Goal: Task Accomplishment & Management: Complete application form

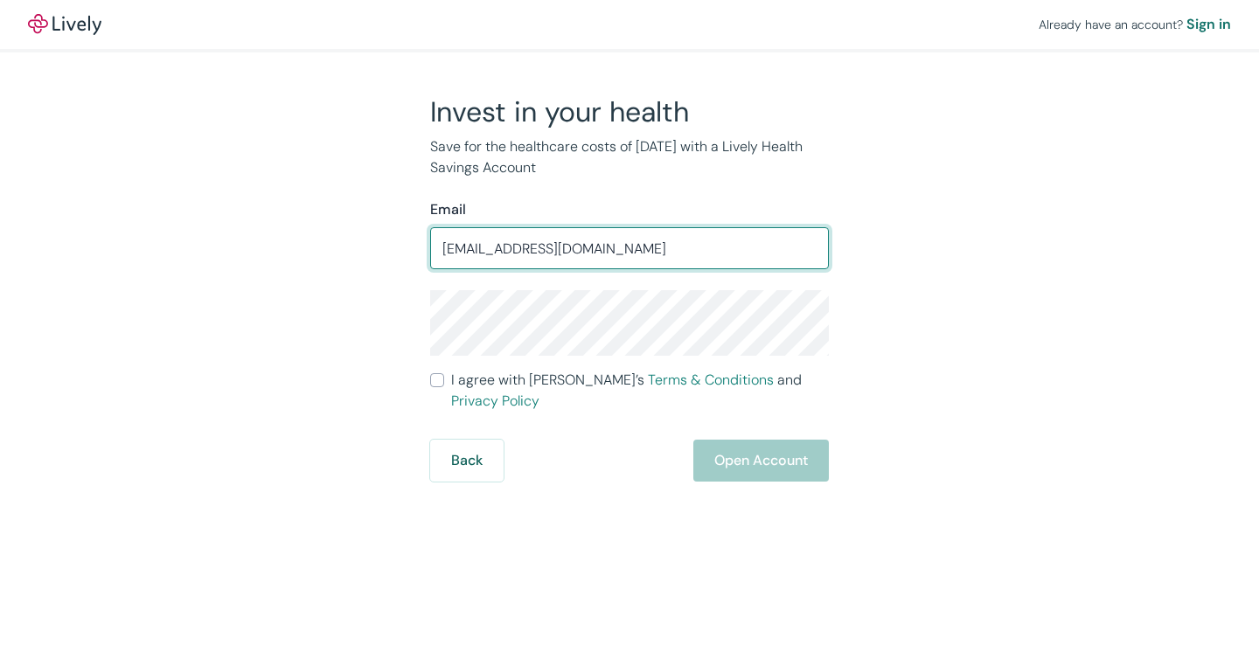
type input "[EMAIL_ADDRESS][DOMAIN_NAME]"
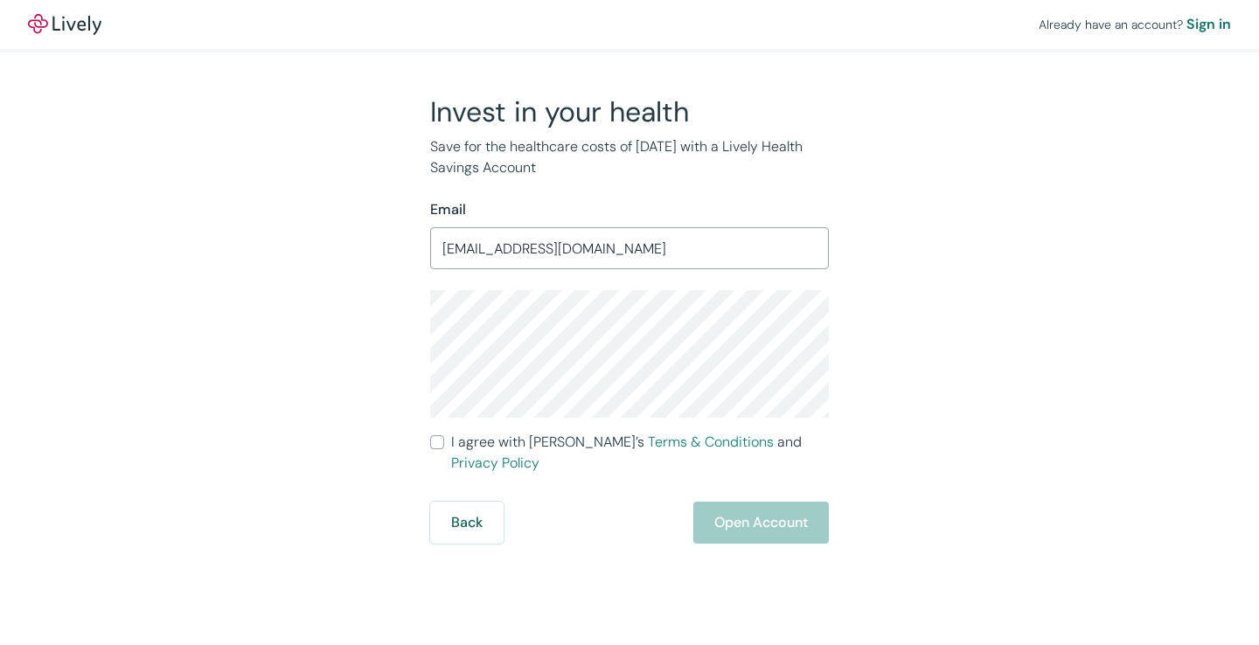
click at [435, 449] on input "I agree with Lively’s Terms & Conditions and Privacy Policy" at bounding box center [437, 443] width 14 height 14
checkbox input "true"
click at [756, 509] on button "Open Account" at bounding box center [762, 523] width 136 height 42
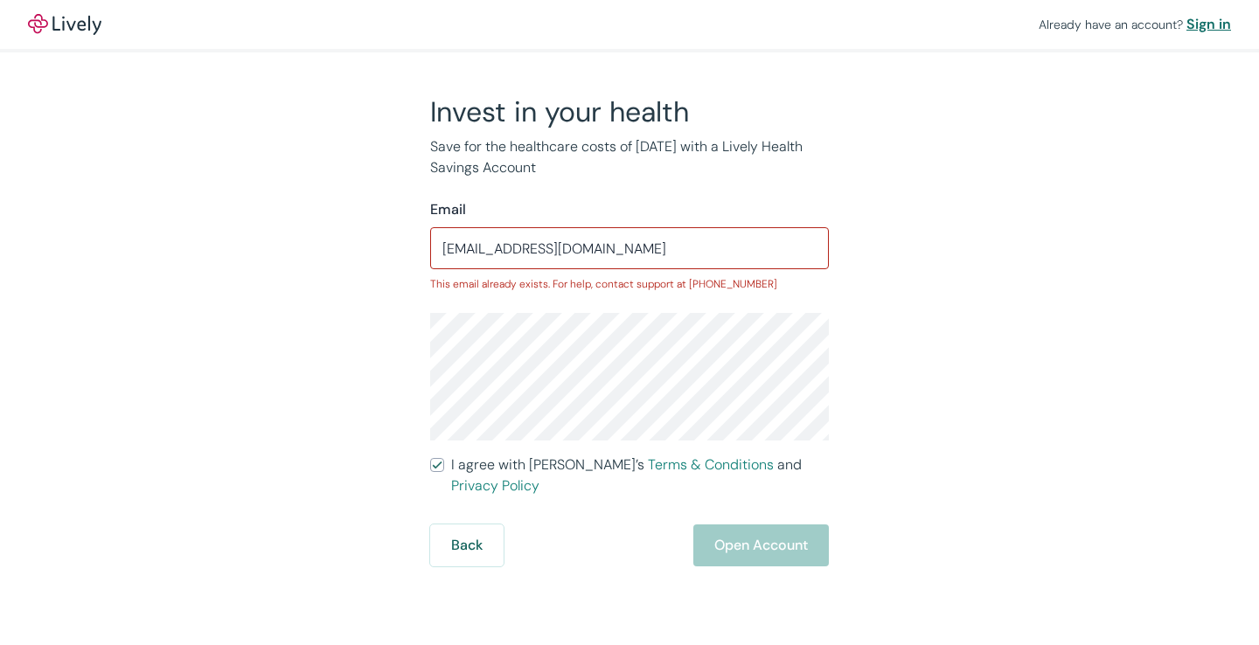
click at [1223, 21] on div "Sign in" at bounding box center [1209, 24] width 45 height 21
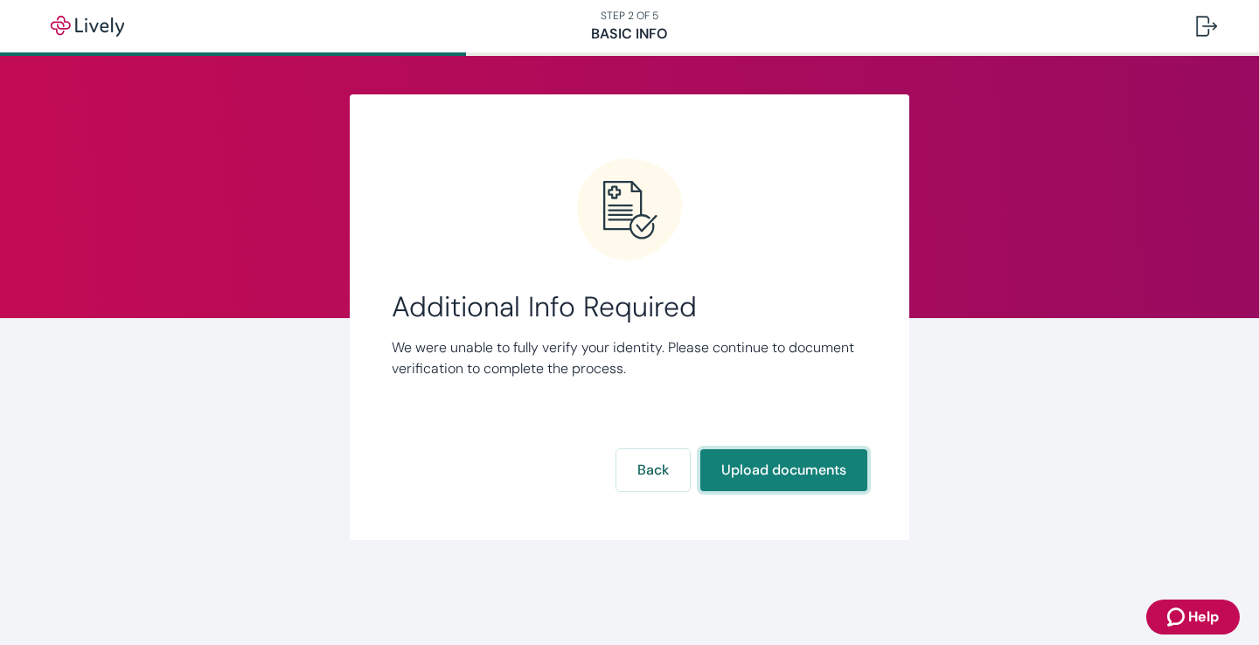
click at [770, 474] on button "Upload documents" at bounding box center [784, 471] width 167 height 42
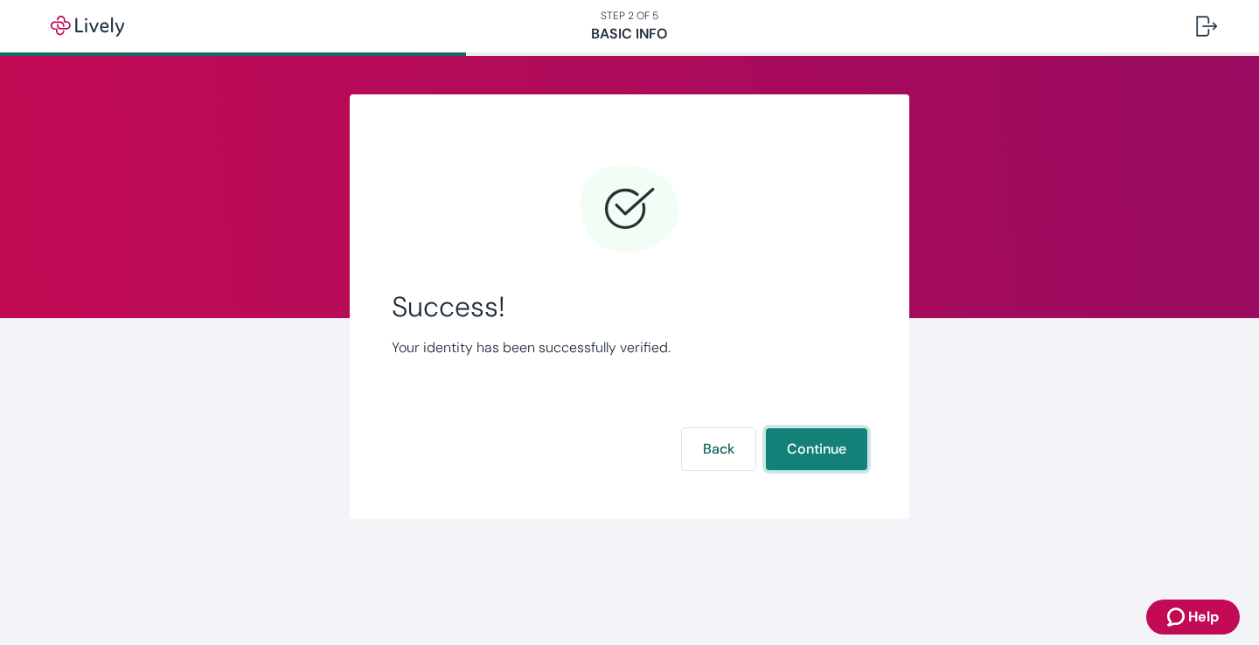
click at [811, 450] on button "Continue" at bounding box center [816, 450] width 101 height 42
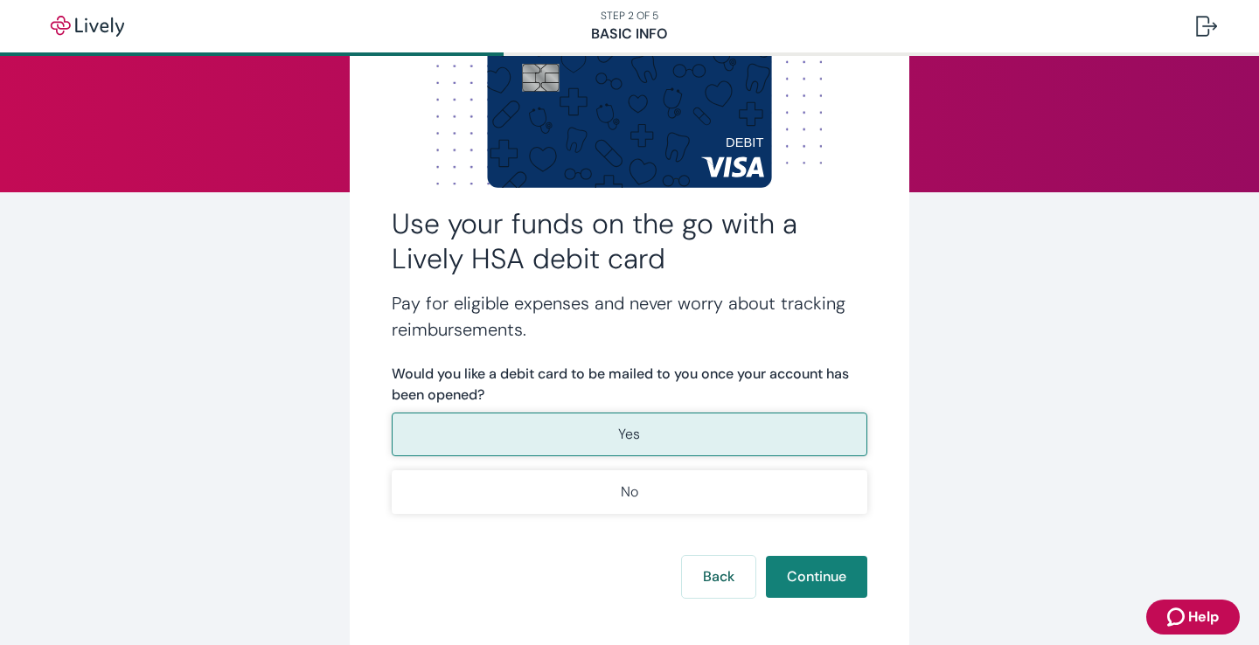
scroll to position [127, 0]
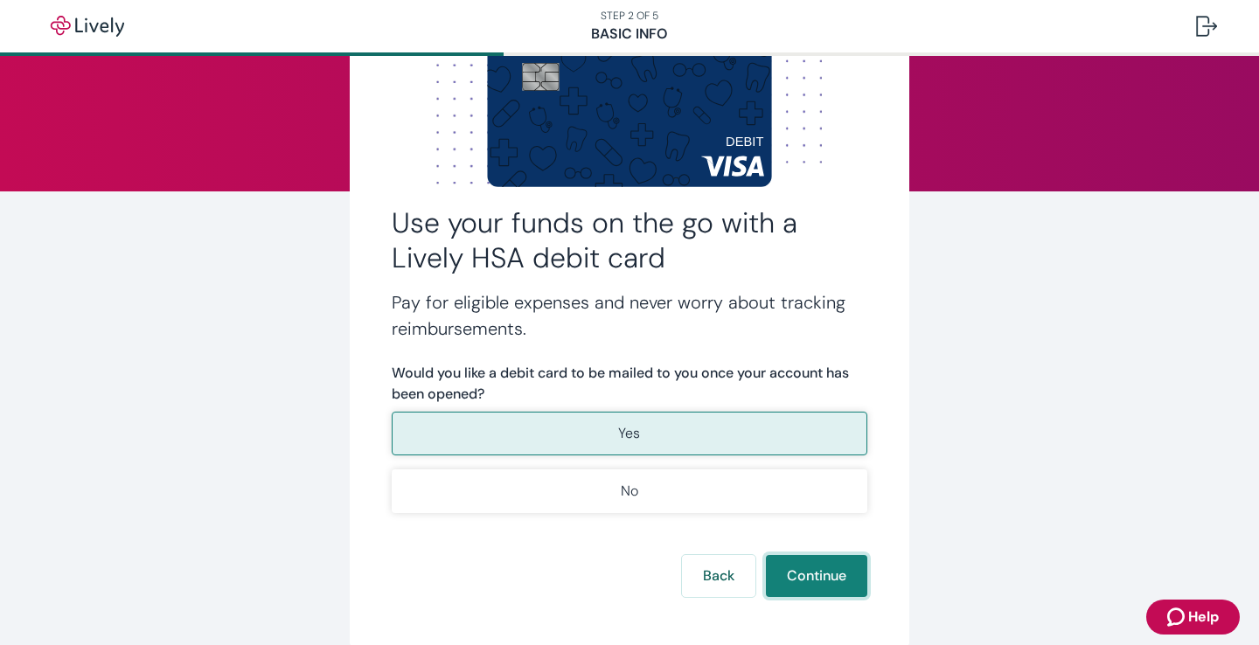
click at [810, 573] on button "Continue" at bounding box center [816, 576] width 101 height 42
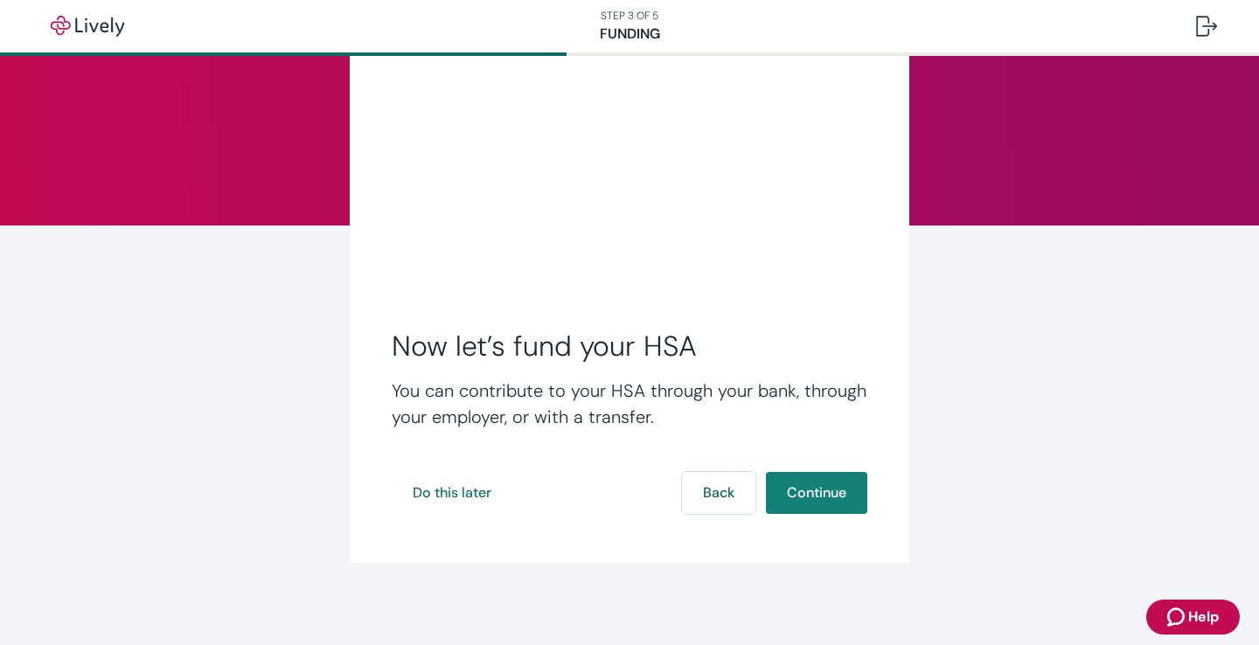
scroll to position [94, 0]
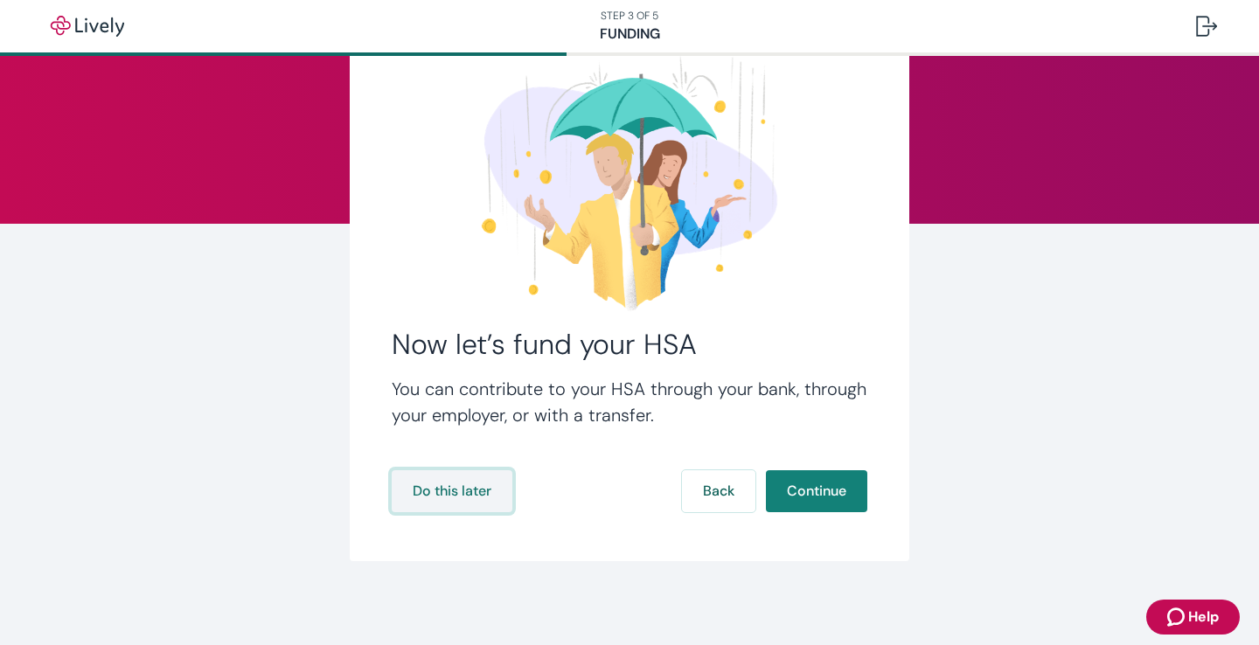
click at [473, 490] on button "Do this later" at bounding box center [452, 492] width 121 height 42
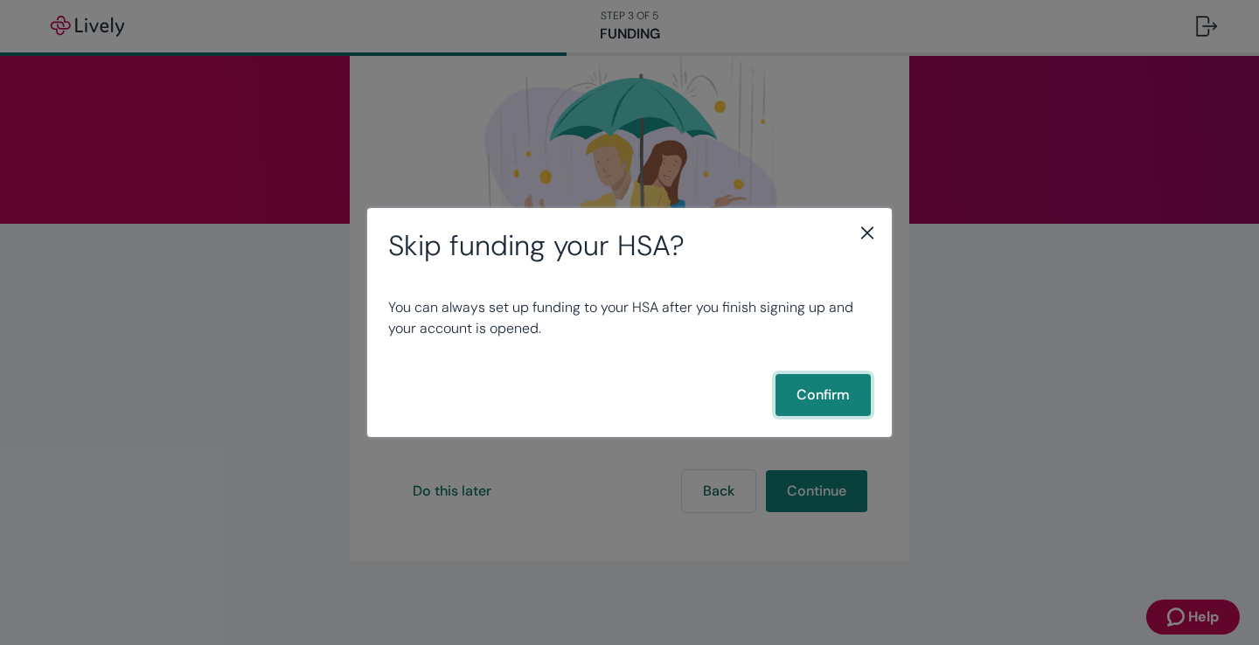
click at [812, 402] on button "Confirm" at bounding box center [823, 395] width 95 height 42
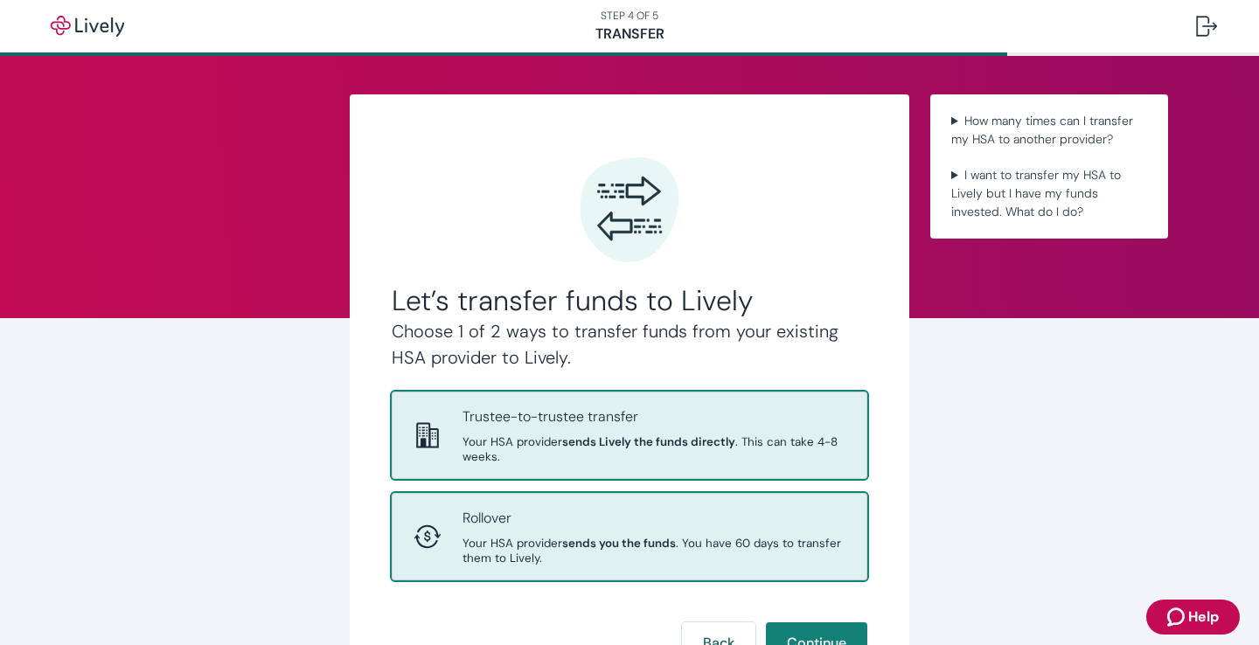
click at [665, 536] on span "Your HSA provider sends you the funds . You have 60 days to transfer them to Li…" at bounding box center [654, 551] width 383 height 30
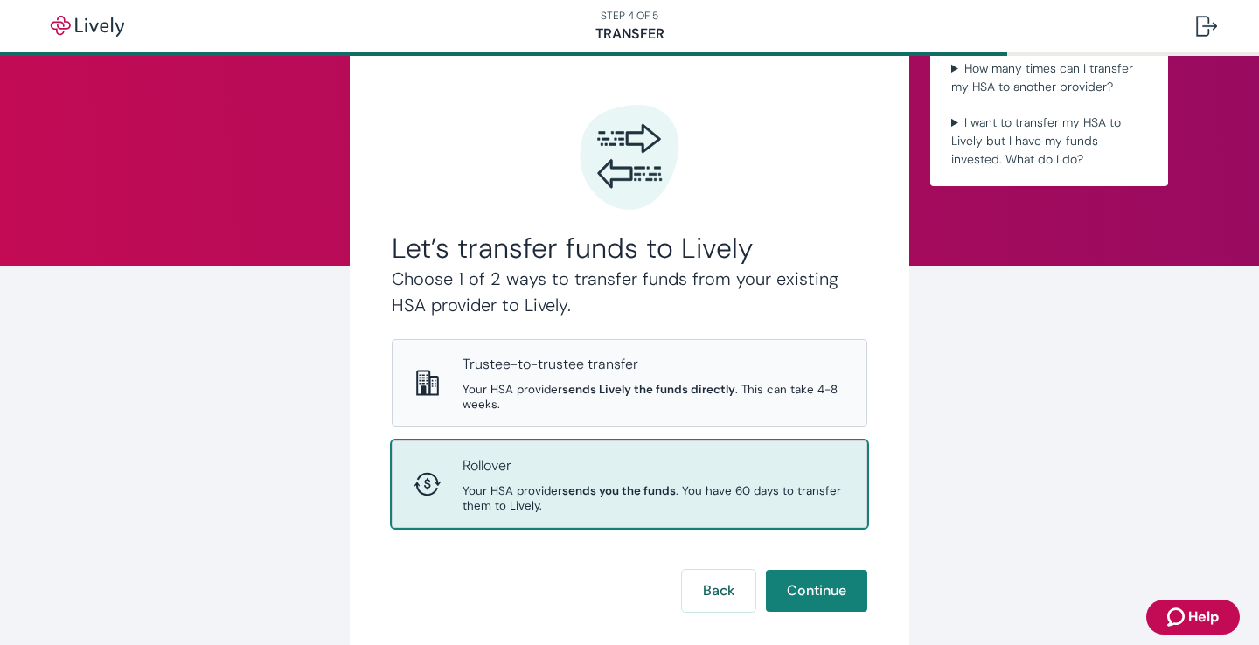
scroll to position [53, 0]
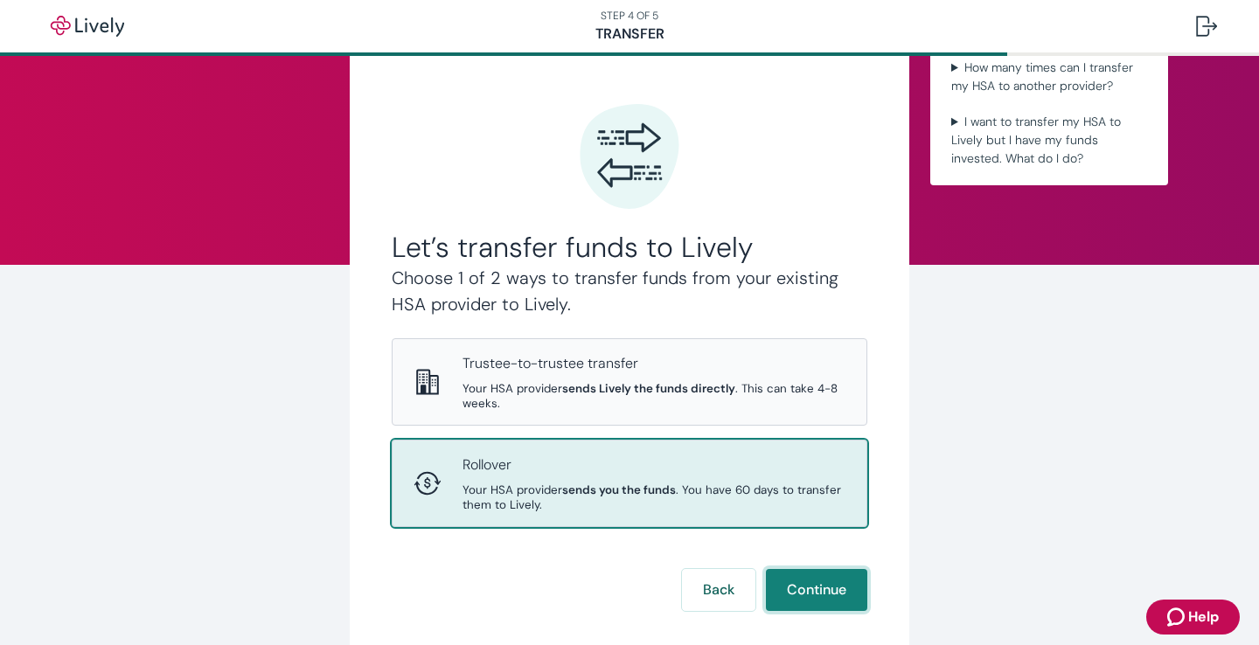
click at [833, 569] on button "Continue" at bounding box center [816, 590] width 101 height 42
